Goal: Find specific page/section: Find specific page/section

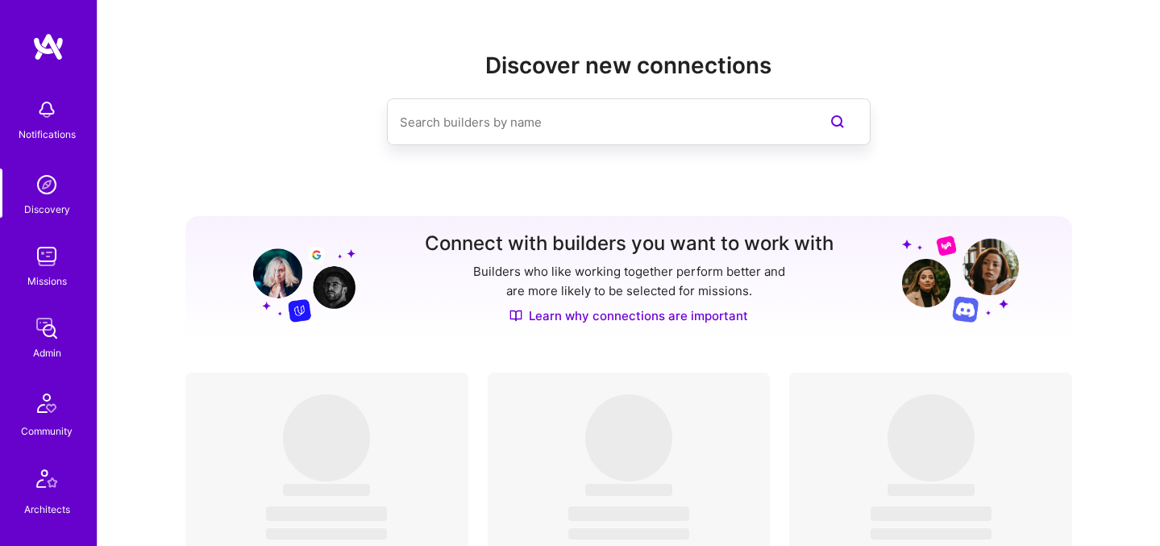
click at [42, 250] on img at bounding box center [47, 256] width 32 height 32
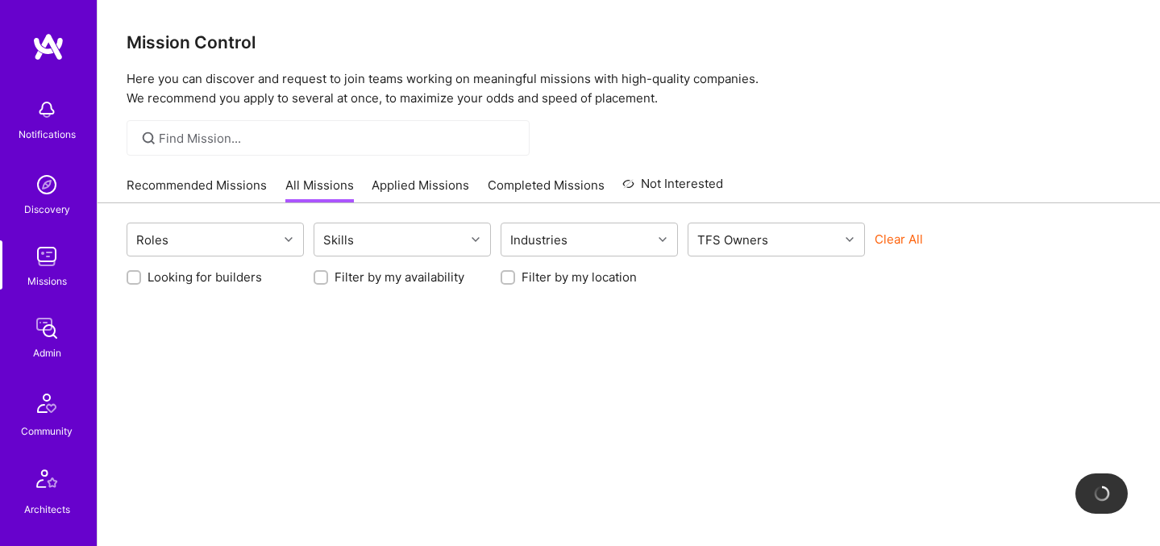
click at [902, 237] on button "Clear All" at bounding box center [899, 239] width 48 height 17
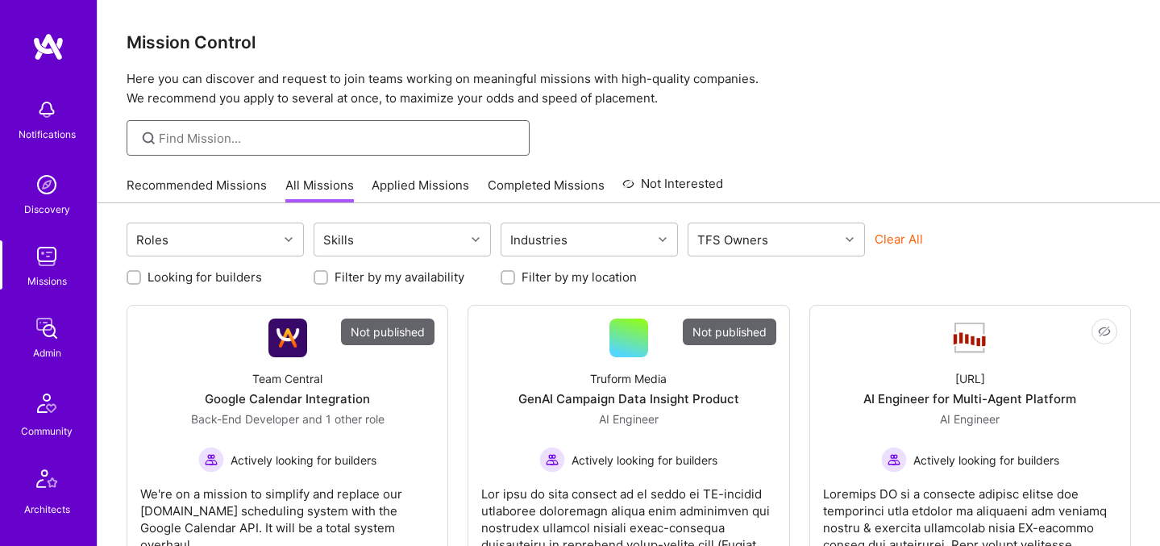
click at [452, 140] on input at bounding box center [338, 138] width 359 height 17
type input "para"
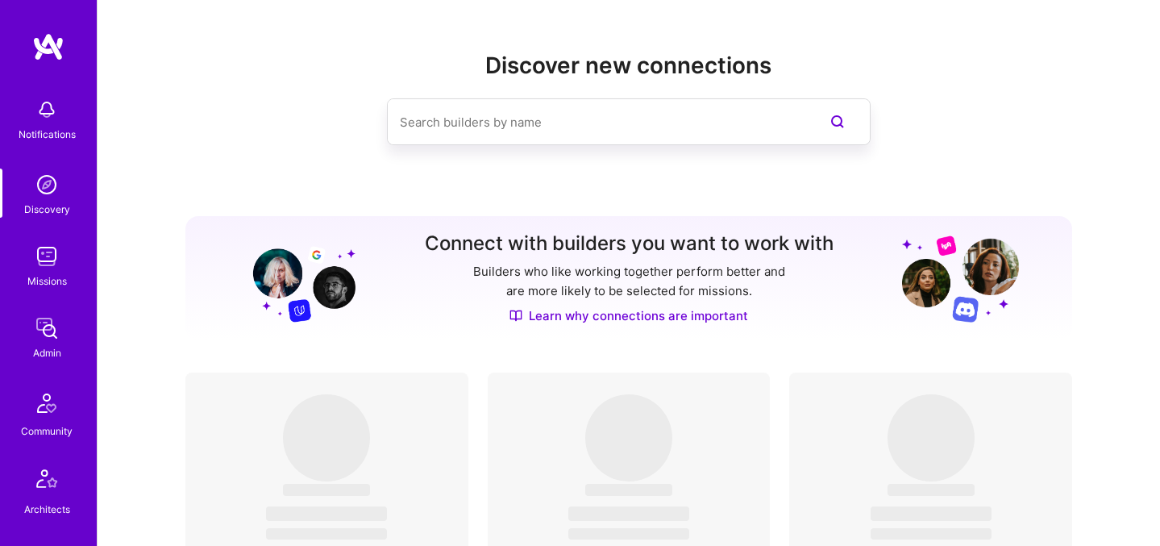
click at [40, 262] on img at bounding box center [47, 256] width 32 height 32
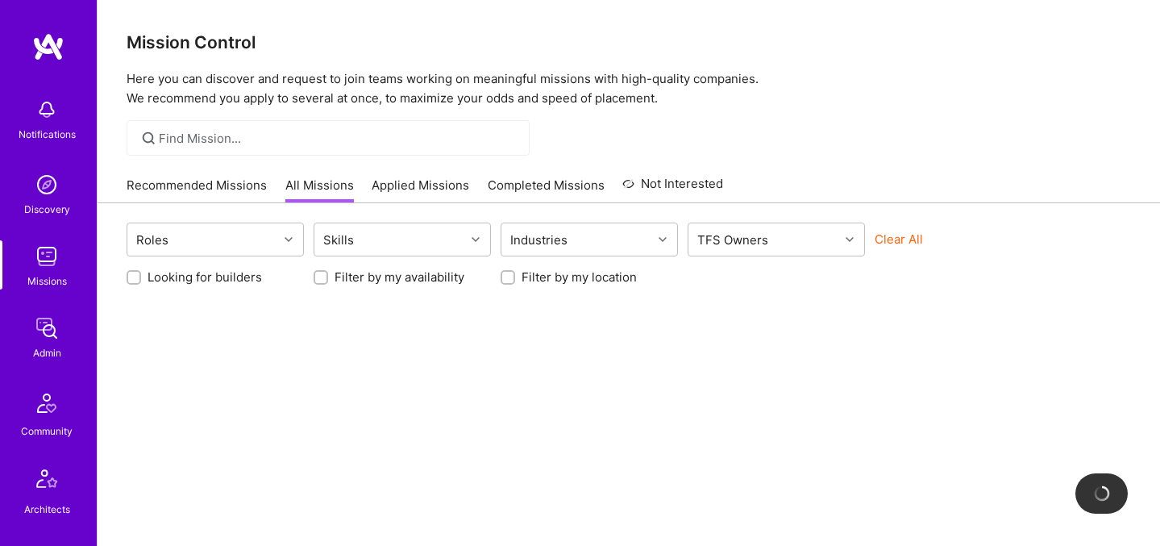
click at [908, 246] on button "Clear All" at bounding box center [899, 239] width 48 height 17
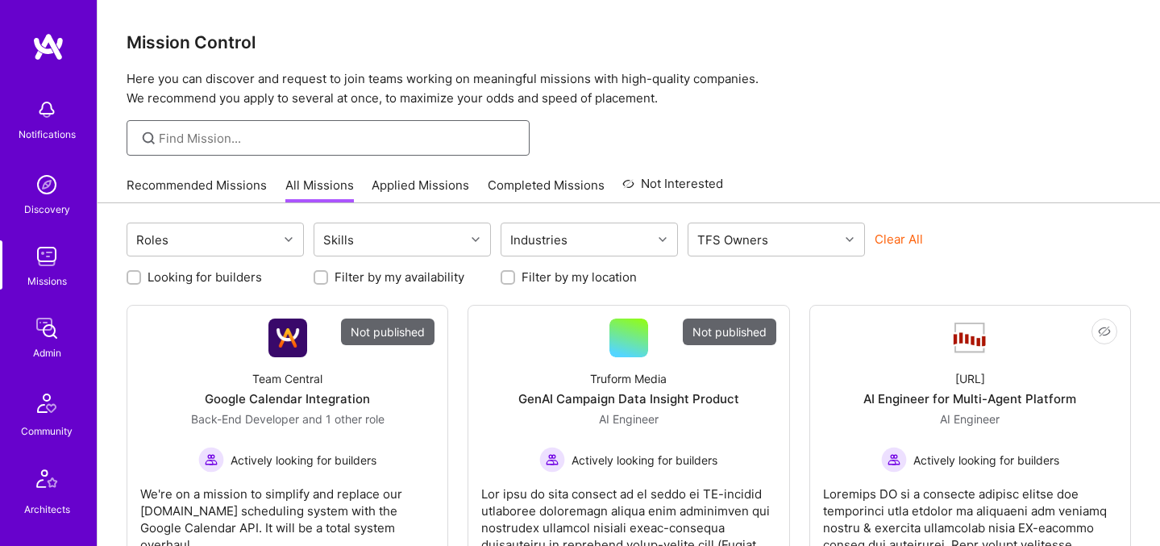
click at [437, 141] on input at bounding box center [338, 138] width 359 height 17
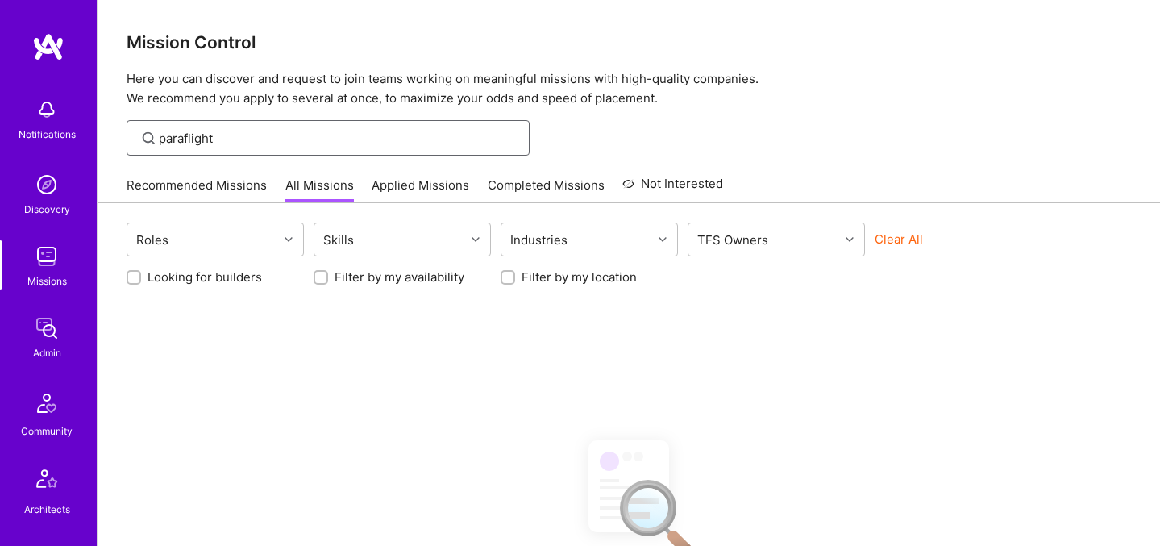
type input "paraflight"
click at [914, 239] on button "Clear All" at bounding box center [899, 239] width 48 height 17
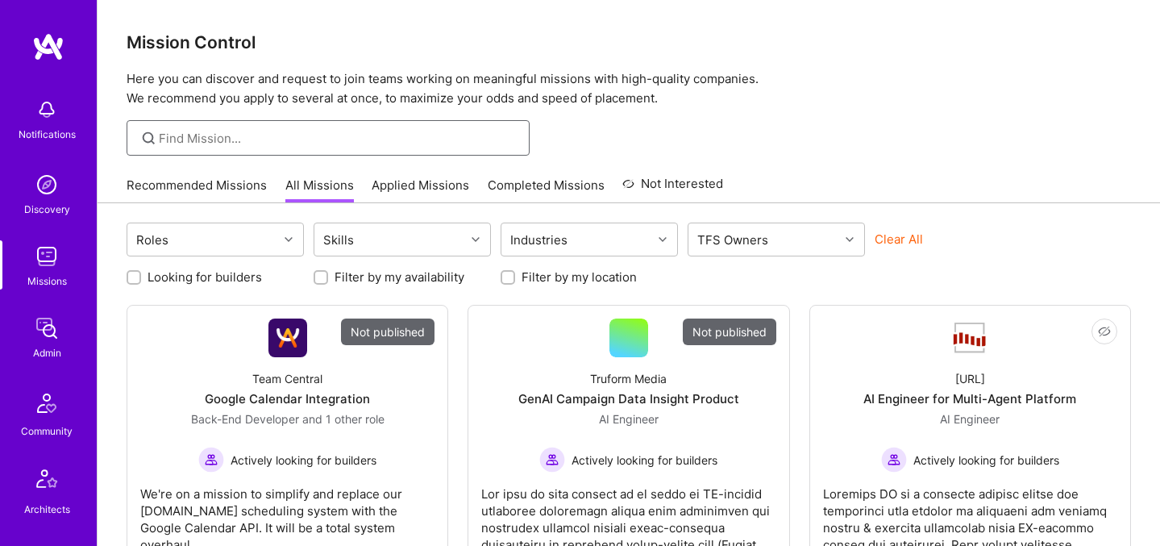
click at [435, 131] on input at bounding box center [338, 138] width 359 height 17
click at [389, 143] on input at bounding box center [338, 138] width 359 height 17
